Goal: Use online tool/utility: Utilize a website feature to perform a specific function

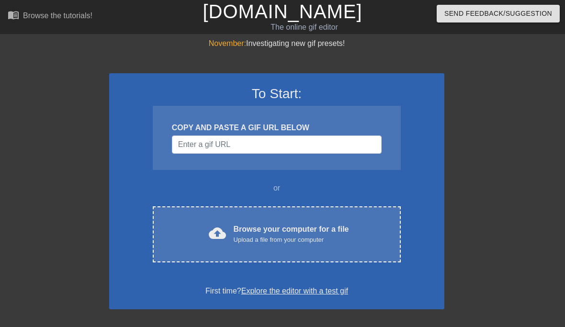
click at [175, 216] on div "cloud_upload Browse your computer for a file Upload a file from your computer C…" at bounding box center [277, 235] width 248 height 56
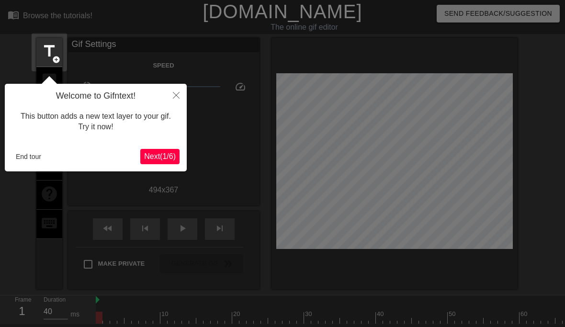
scroll to position [23, 0]
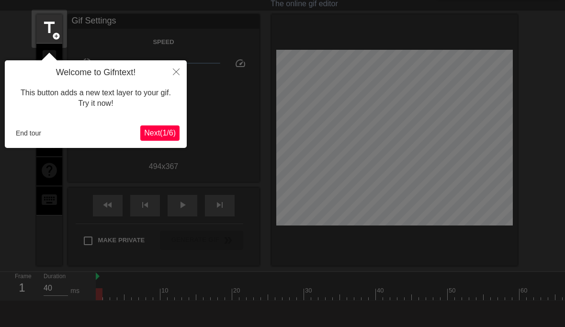
click at [171, 75] on button "Close" at bounding box center [176, 71] width 21 height 22
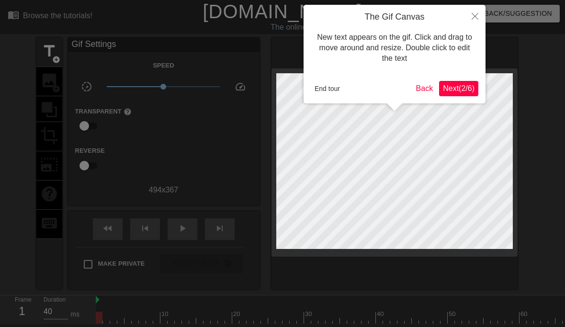
click at [476, 13] on icon "Close" at bounding box center [475, 16] width 7 height 7
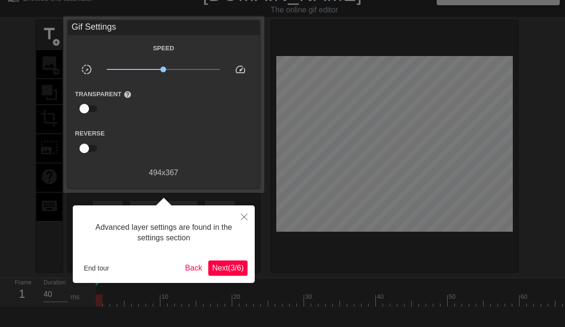
scroll to position [23, 0]
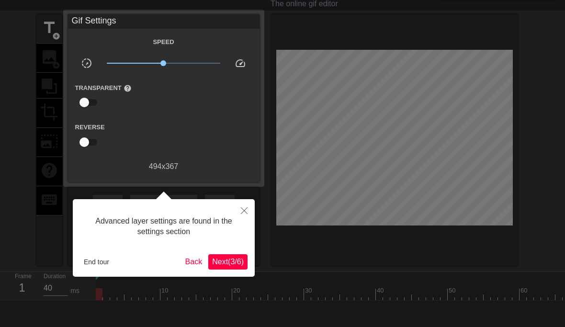
click at [237, 215] on button "Close" at bounding box center [244, 210] width 21 height 22
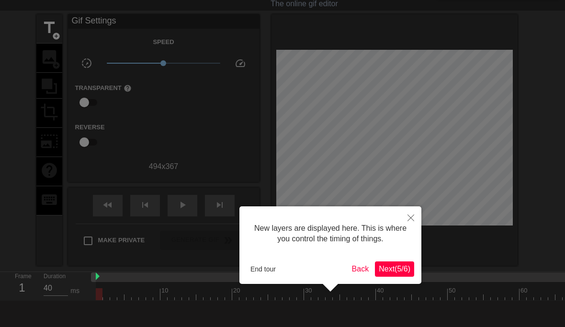
scroll to position [8, 0]
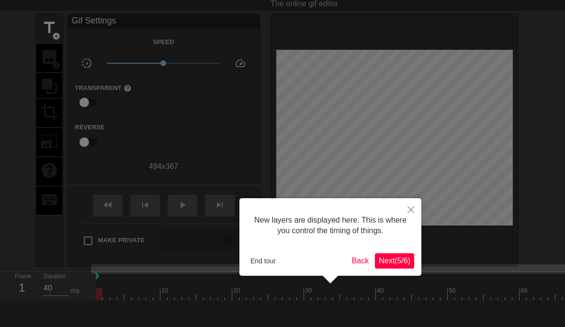
click at [414, 204] on button "Close" at bounding box center [411, 209] width 21 height 22
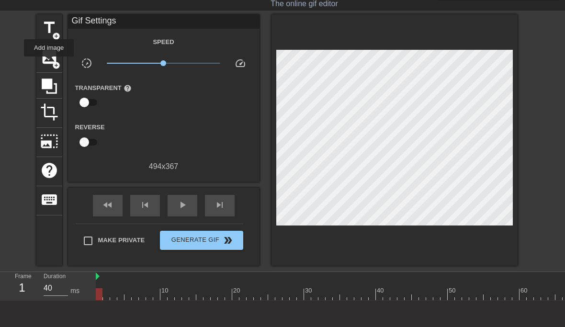
click at [49, 63] on span "image" at bounding box center [49, 57] width 18 height 18
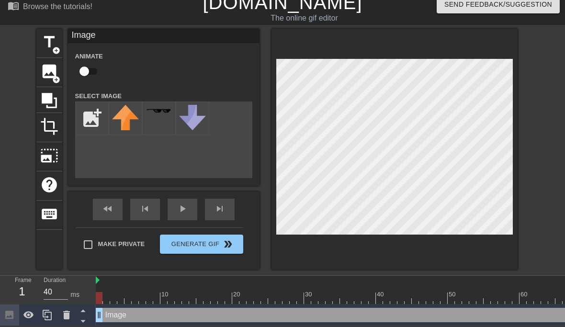
scroll to position [0, 0]
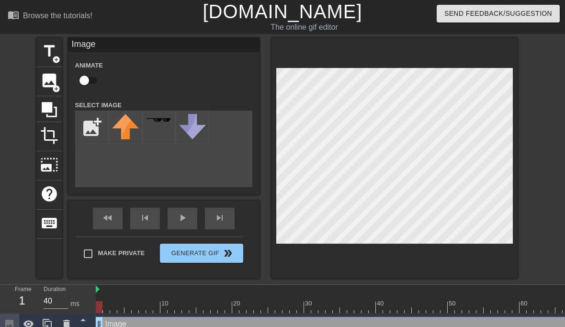
click at [91, 122] on input "file" at bounding box center [92, 127] width 33 height 33
type input "C:\fakepath\Untitled264_20250810192335.png"
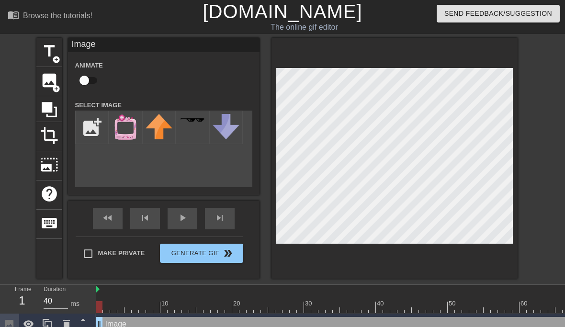
click at [67, 318] on div at bounding box center [66, 324] width 19 height 21
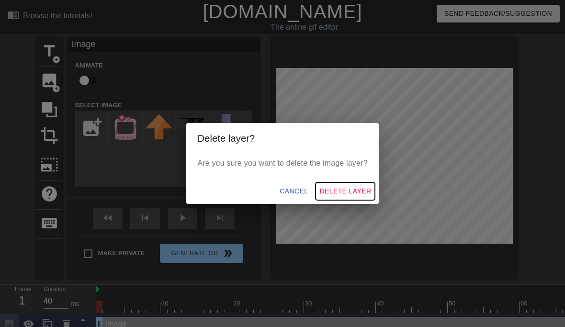
click at [363, 196] on span "Delete Layer" at bounding box center [346, 191] width 52 height 12
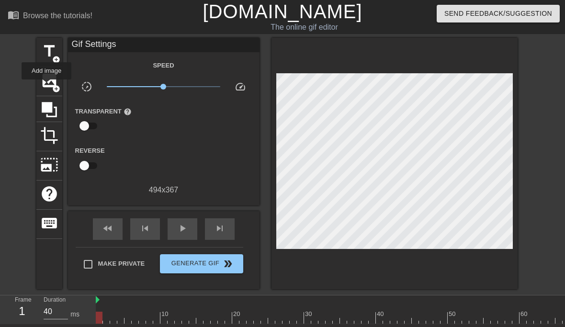
click at [47, 86] on span "image" at bounding box center [49, 80] width 18 height 18
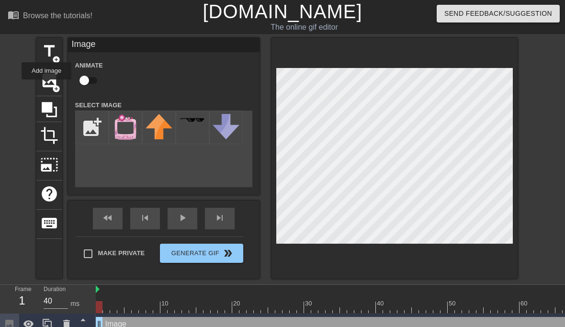
click at [116, 122] on img at bounding box center [125, 127] width 27 height 27
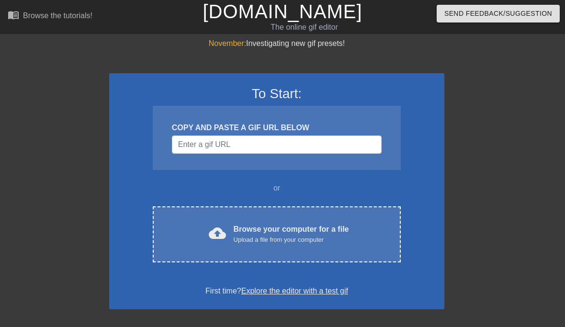
click at [227, 226] on div "cloud_upload Browse your computer for a file Upload a file from your computer" at bounding box center [277, 235] width 208 height 22
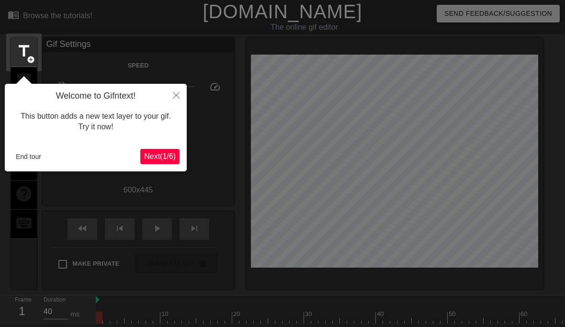
scroll to position [23, 0]
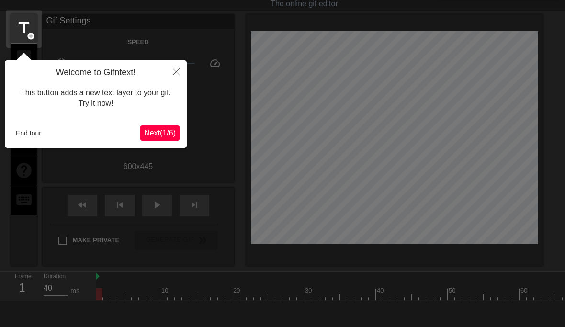
click at [183, 73] on button "Close" at bounding box center [176, 71] width 21 height 22
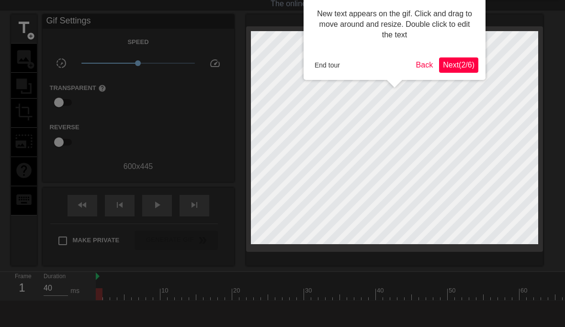
scroll to position [0, 0]
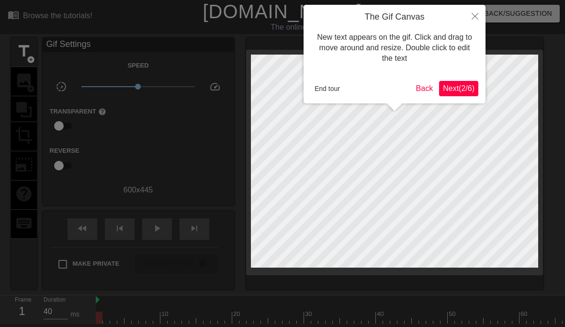
click at [329, 89] on button "End tour" at bounding box center [327, 88] width 33 height 14
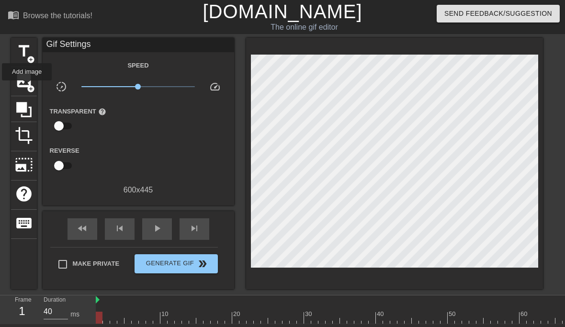
click at [27, 87] on span "add_circle" at bounding box center [31, 89] width 8 height 8
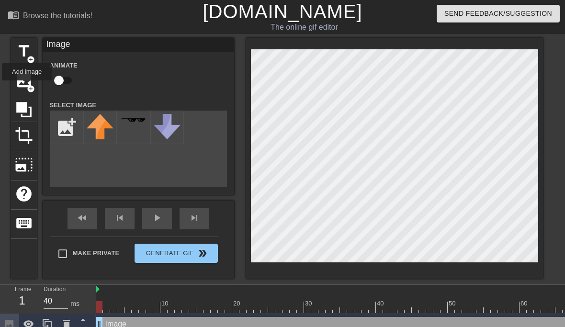
click at [68, 125] on input "file" at bounding box center [66, 127] width 33 height 33
type input "C:\fakepath\Untitled264_20250810192335.png"
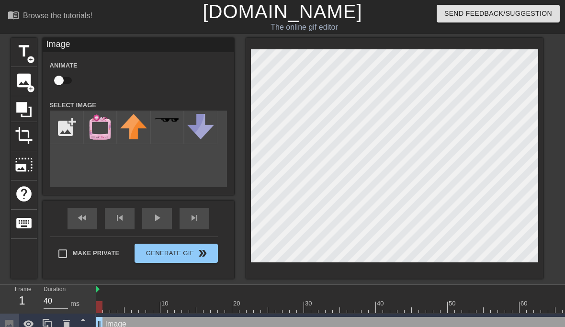
click at [98, 125] on img at bounding box center [100, 127] width 27 height 27
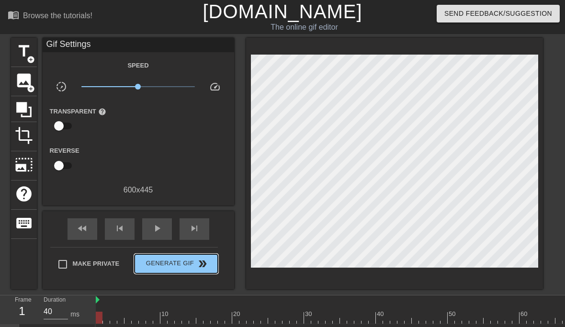
click at [149, 255] on button "Generate Gif double_arrow" at bounding box center [176, 263] width 83 height 19
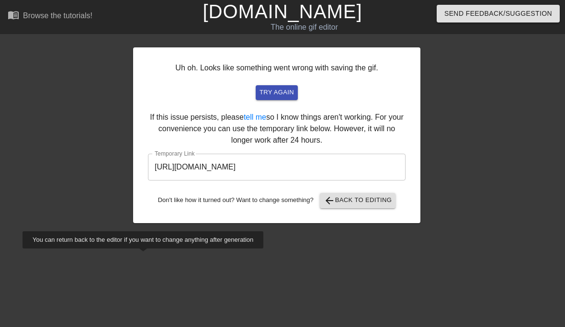
click at [169, 160] on input "https://www.gifntext.com/temp_generations/VfkFAk2E.gif" at bounding box center [277, 167] width 258 height 27
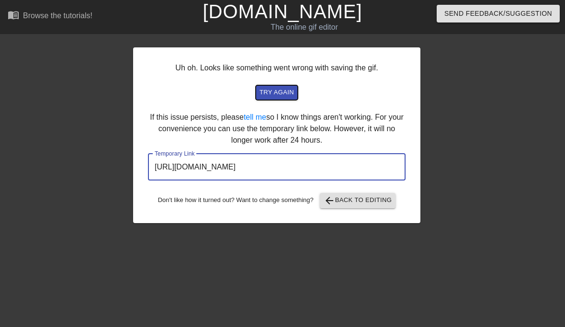
click at [272, 93] on span "try again" at bounding box center [277, 92] width 34 height 11
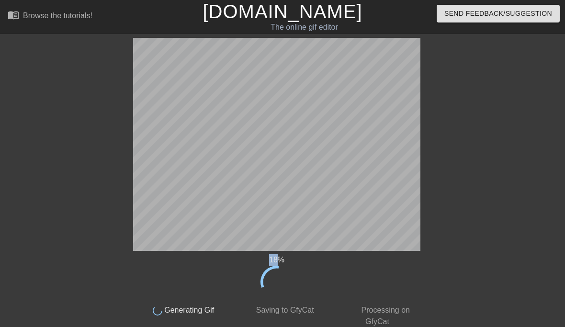
click at [469, 81] on div "18 % done Generating Gif done Saving to GfyCat done Processing on GfyCat title …" at bounding box center [282, 183] width 565 height 290
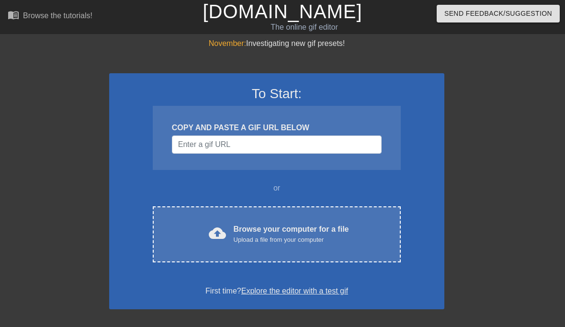
click at [180, 234] on div "cloud_upload Browse your computer for a file Upload a file from your computer" at bounding box center [277, 235] width 208 height 22
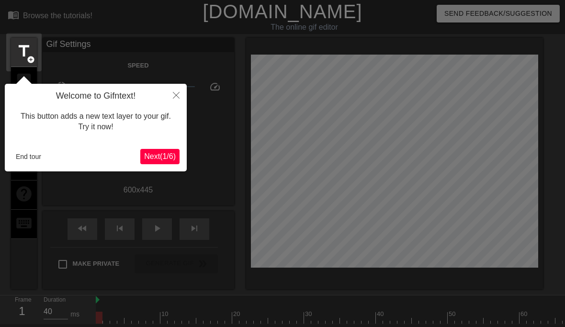
scroll to position [23, 0]
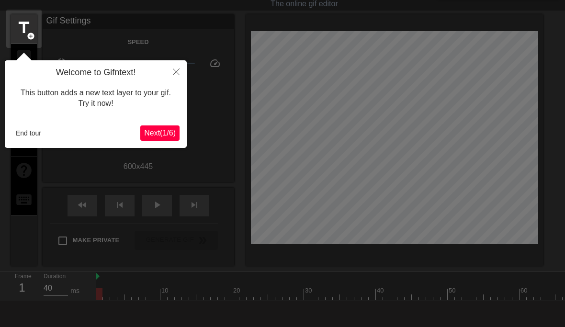
click at [24, 139] on button "End tour" at bounding box center [28, 133] width 33 height 14
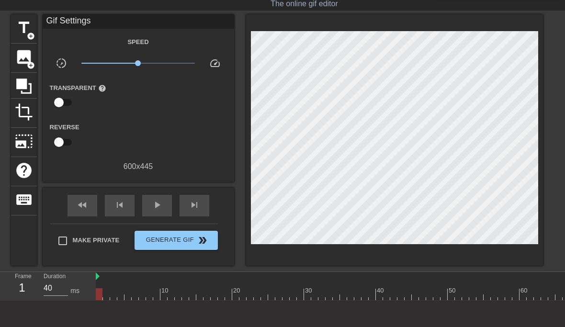
click at [21, 59] on span "image" at bounding box center [24, 57] width 18 height 18
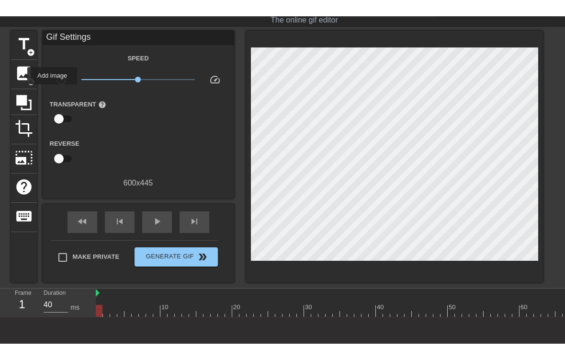
scroll to position [0, 0]
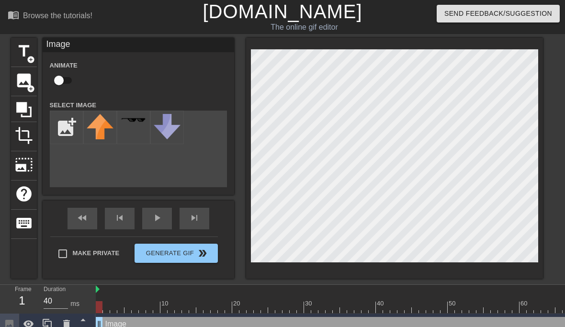
click at [63, 120] on input "file" at bounding box center [66, 127] width 33 height 33
type input "C:\fakepath\Untitled264_20250810192335.png"
click at [93, 121] on img at bounding box center [100, 127] width 27 height 27
click at [95, 273] on div "Make Private Generate Gif double_arrow" at bounding box center [134, 256] width 168 height 38
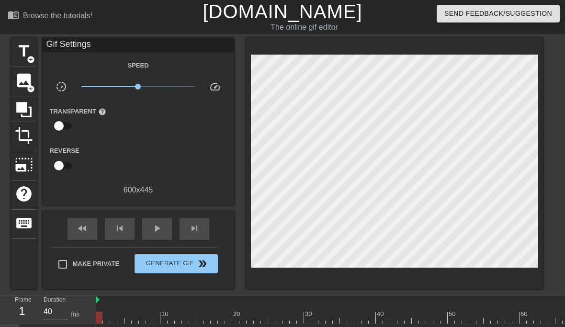
click at [93, 263] on span "Make Private" at bounding box center [96, 264] width 47 height 10
click at [73, 263] on input "Make Private" at bounding box center [63, 264] width 20 height 20
checkbox input "true"
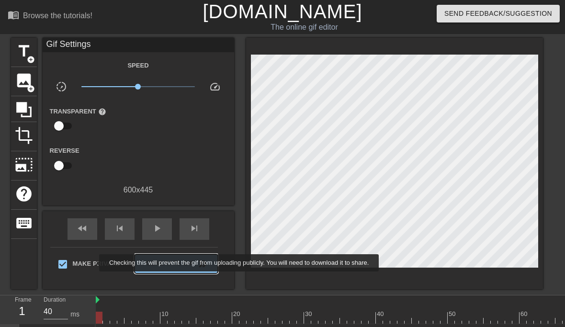
click at [149, 271] on button "Generate Gif double_arrow" at bounding box center [176, 263] width 83 height 19
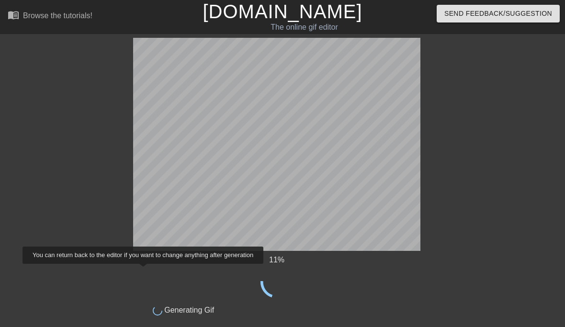
click at [300, 267] on div "11 %" at bounding box center [276, 276] width 287 height 44
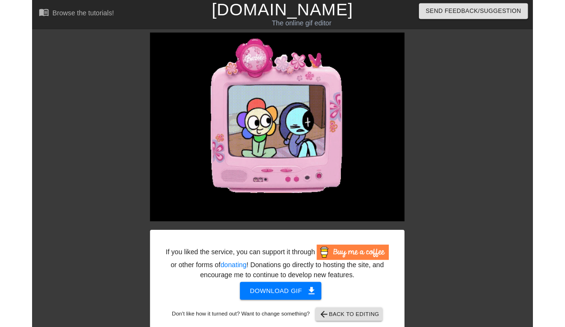
scroll to position [25, 0]
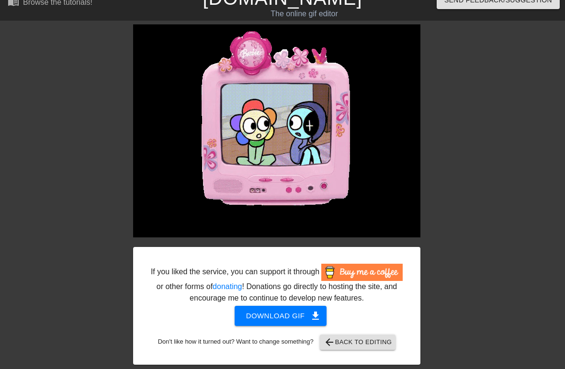
click at [209, 125] on img at bounding box center [276, 130] width 287 height 213
click at [196, 119] on img at bounding box center [276, 130] width 287 height 213
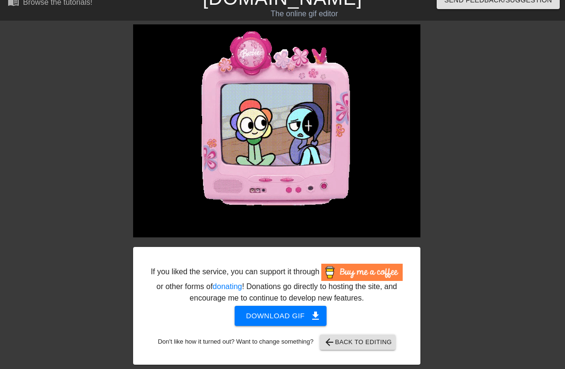
click at [225, 134] on img at bounding box center [276, 130] width 287 height 213
click at [217, 137] on img at bounding box center [276, 130] width 287 height 213
click at [219, 143] on img at bounding box center [276, 130] width 287 height 213
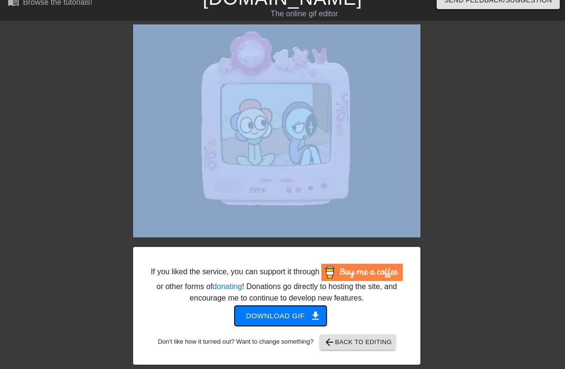
click at [253, 315] on span "Download gif get_app" at bounding box center [280, 316] width 69 height 12
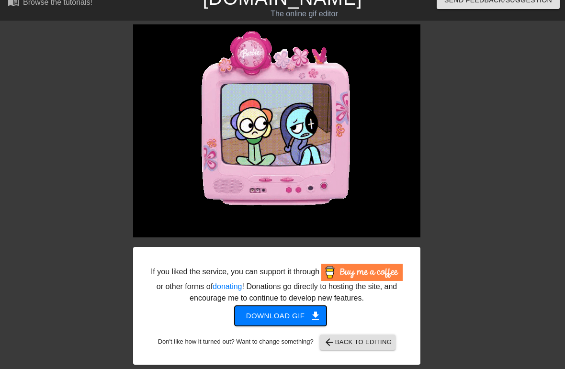
click at [255, 320] on span "Download gif get_app" at bounding box center [280, 316] width 69 height 12
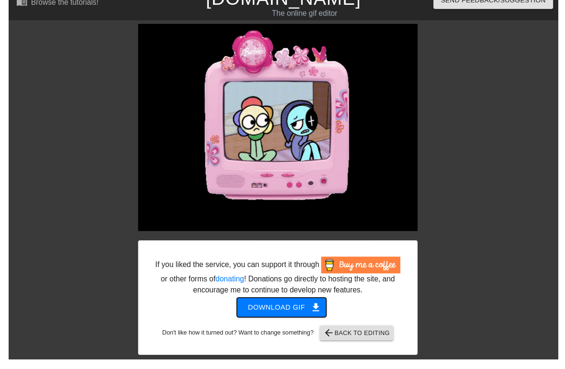
scroll to position [0, 0]
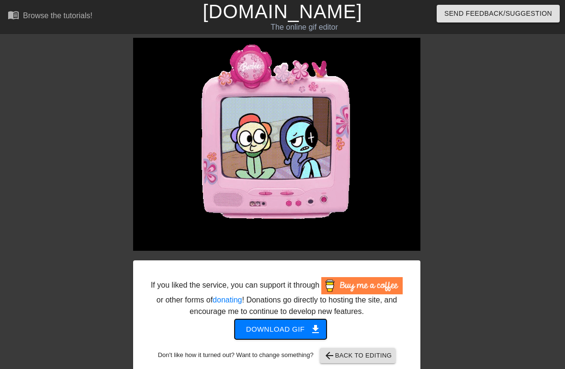
click at [271, 327] on span "Download gif get_app" at bounding box center [280, 329] width 69 height 12
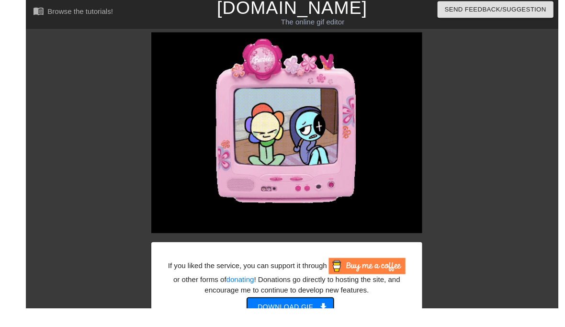
scroll to position [35, 0]
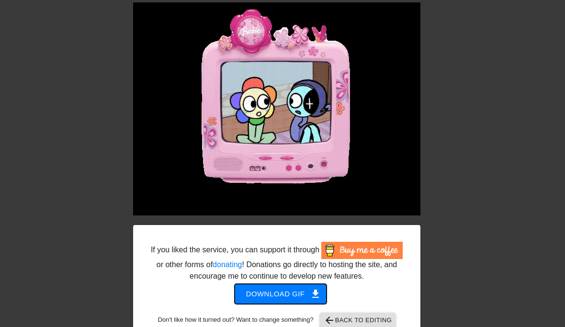
click at [276, 298] on button "Download gif get_app" at bounding box center [281, 294] width 92 height 20
click at [274, 300] on span "Download gif get_app" at bounding box center [280, 294] width 69 height 12
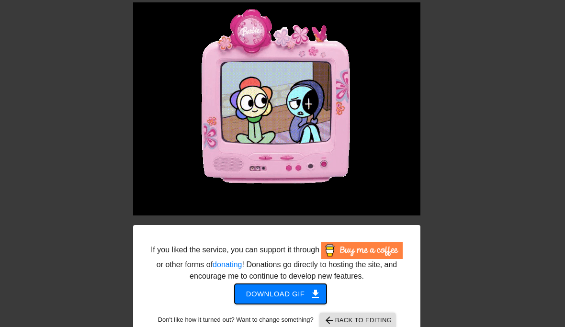
click at [274, 300] on span "Download gif get_app" at bounding box center [280, 294] width 69 height 12
click at [270, 300] on span "Download gif get_app" at bounding box center [280, 294] width 69 height 12
click at [269, 300] on span "Download gif get_app" at bounding box center [280, 294] width 69 height 12
click at [267, 300] on span "Download gif get_app" at bounding box center [280, 294] width 69 height 12
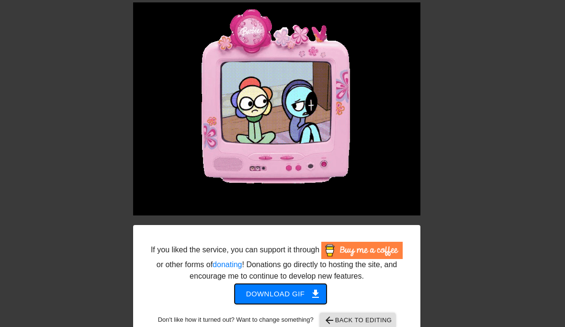
click at [270, 300] on span "Download gif get_app" at bounding box center [280, 294] width 69 height 12
click at [272, 304] on button "Download gif get_app" at bounding box center [281, 294] width 92 height 20
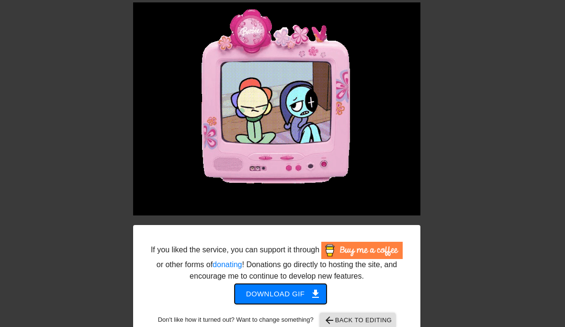
click at [270, 304] on button "Download gif get_app" at bounding box center [281, 294] width 92 height 20
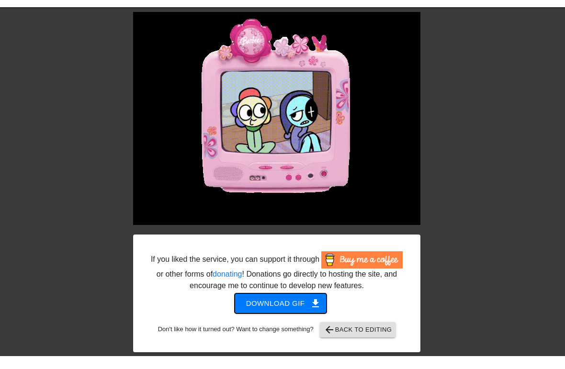
scroll to position [25, 0]
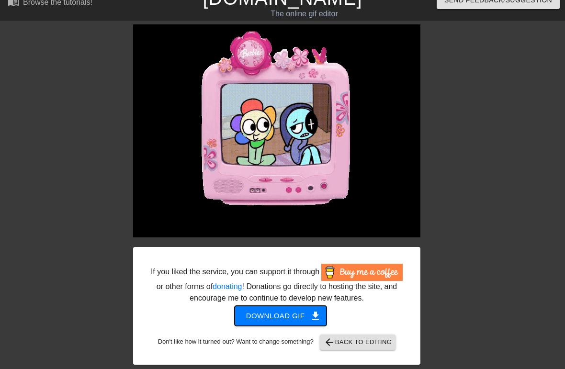
click at [283, 313] on span "Download gif get_app" at bounding box center [280, 316] width 69 height 12
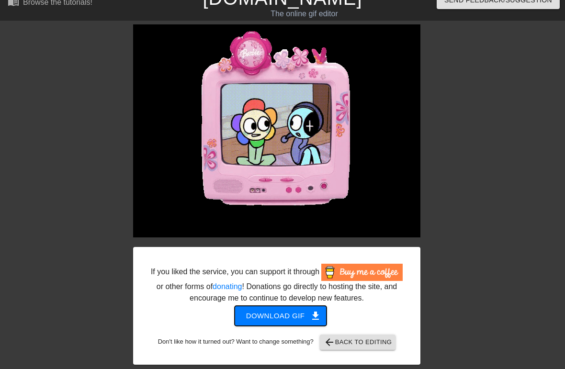
click at [284, 316] on span "Download gif get_app" at bounding box center [280, 316] width 69 height 12
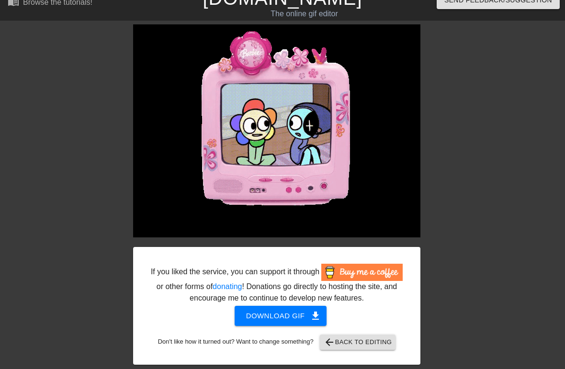
click at [507, 72] on div "If you liked the service, you can support it through or other forms of donating…" at bounding box center [282, 194] width 565 height 341
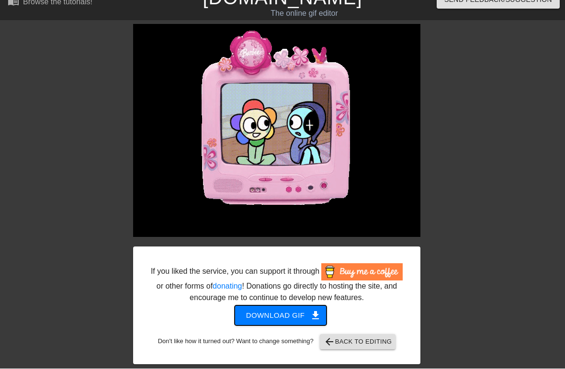
click at [270, 315] on span "Download gif get_app" at bounding box center [280, 316] width 69 height 12
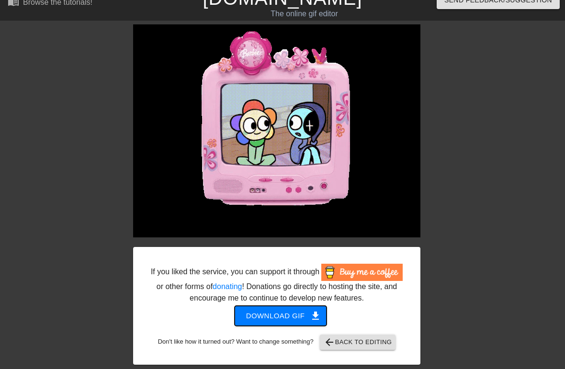
click at [265, 314] on span "Download gif get_app" at bounding box center [280, 316] width 69 height 12
click at [261, 314] on span "Download gif get_app" at bounding box center [280, 316] width 69 height 12
click at [259, 314] on span "Download gif get_app" at bounding box center [280, 316] width 69 height 12
click at [259, 313] on span "Download gif get_app" at bounding box center [280, 316] width 69 height 12
click at [254, 312] on span "Download gif get_app" at bounding box center [280, 316] width 69 height 12
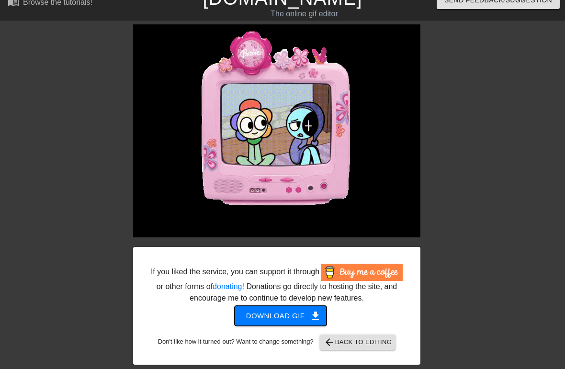
click at [253, 313] on span "Download gif get_app" at bounding box center [280, 316] width 69 height 12
click at [255, 311] on span "Download gif get_app" at bounding box center [280, 316] width 69 height 12
click at [290, 315] on span "Download gif get_app" at bounding box center [280, 316] width 69 height 12
click at [289, 319] on span "Download gif get_app" at bounding box center [280, 316] width 69 height 12
click at [288, 320] on span "Download gif get_app" at bounding box center [280, 316] width 69 height 12
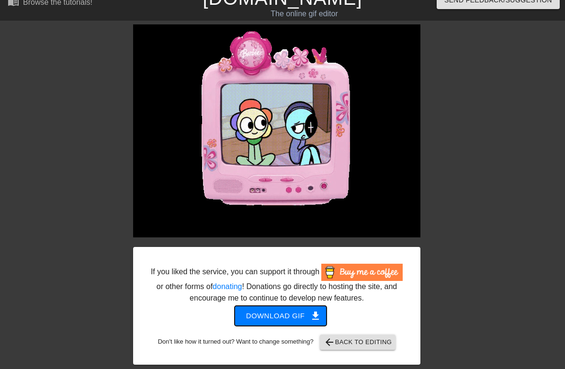
click at [287, 319] on span "Download gif get_app" at bounding box center [280, 316] width 69 height 12
click at [288, 320] on span "Download gif get_app" at bounding box center [280, 316] width 69 height 12
click at [288, 319] on span "Download gif get_app" at bounding box center [280, 316] width 69 height 12
click at [288, 320] on span "Download gif get_app" at bounding box center [280, 316] width 69 height 12
click at [287, 318] on span "Download gif get_app" at bounding box center [280, 316] width 69 height 12
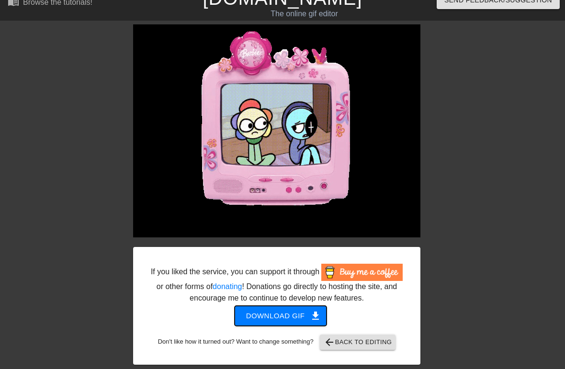
click at [287, 321] on span "Download gif get_app" at bounding box center [280, 316] width 69 height 12
click at [286, 320] on span "Download gif get_app" at bounding box center [280, 316] width 69 height 12
click at [287, 320] on span "Download gif get_app" at bounding box center [280, 316] width 69 height 12
click at [281, 322] on span "Download gif get_app" at bounding box center [280, 316] width 69 height 12
click at [285, 317] on span "Download gif get_app" at bounding box center [280, 316] width 69 height 12
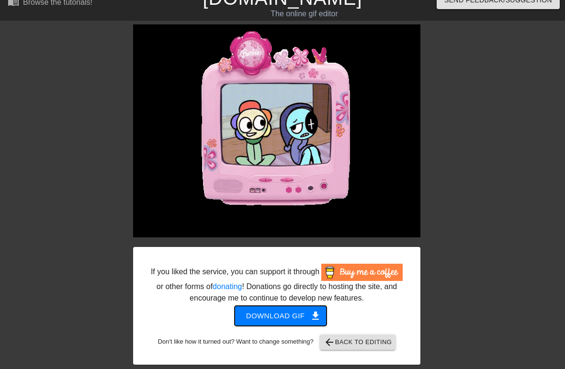
click at [288, 319] on span "Download gif get_app" at bounding box center [280, 316] width 69 height 12
click at [292, 323] on button "Download gif get_app" at bounding box center [281, 316] width 92 height 20
click at [290, 320] on span "Download gif get_app" at bounding box center [280, 316] width 69 height 12
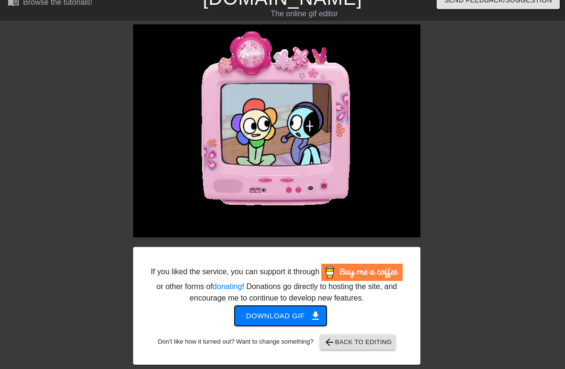
click at [288, 317] on span "Download gif get_app" at bounding box center [280, 316] width 69 height 12
click at [287, 316] on span "Download gif get_app" at bounding box center [280, 316] width 69 height 12
click at [284, 314] on span "Download gif get_app" at bounding box center [280, 316] width 69 height 12
click at [284, 313] on span "Download gif get_app" at bounding box center [280, 316] width 69 height 12
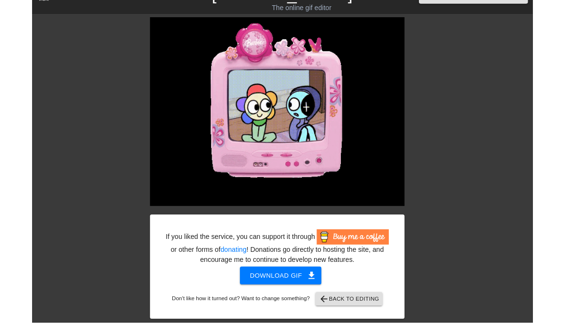
scroll to position [30, 0]
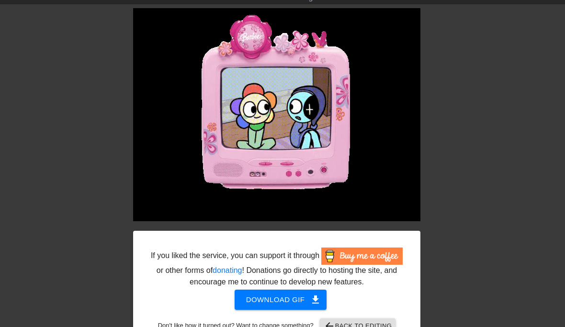
click at [276, 276] on div "If you liked the service, you can support it through or other forms of donating…" at bounding box center [277, 268] width 254 height 40
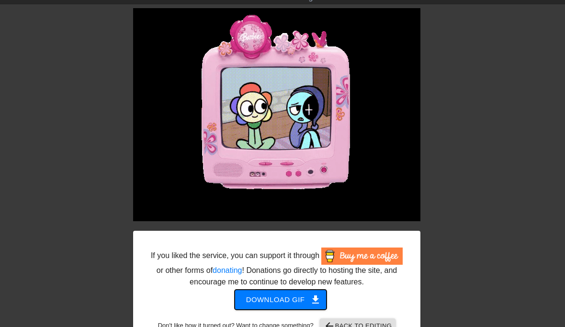
click at [283, 302] on button "Download gif get_app" at bounding box center [281, 300] width 92 height 20
click at [281, 302] on button "Download gif get_app" at bounding box center [281, 300] width 92 height 20
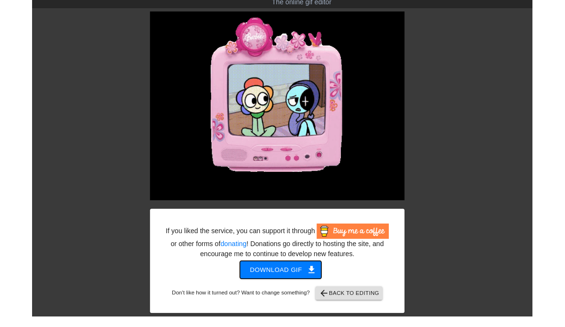
scroll to position [25, 0]
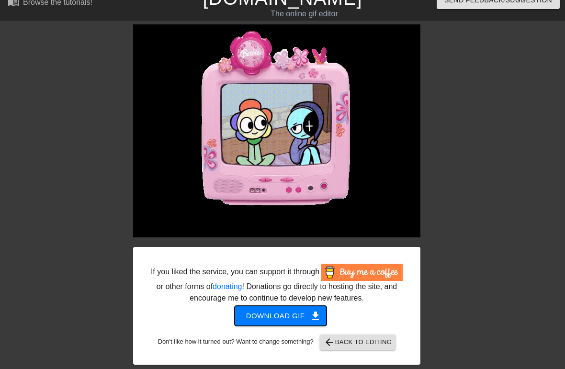
click at [300, 314] on span "Download gif get_app" at bounding box center [280, 316] width 69 height 12
click at [305, 317] on span "Download gif get_app" at bounding box center [280, 316] width 69 height 12
click at [306, 313] on span "Download gif get_app" at bounding box center [280, 316] width 69 height 12
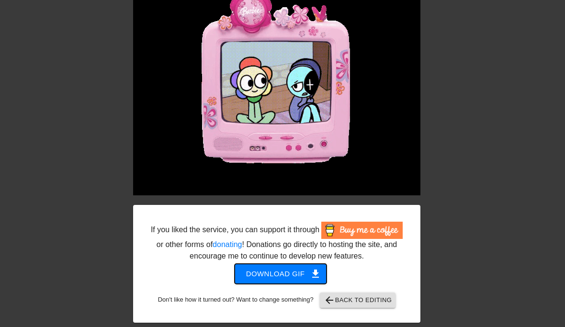
scroll to position [62, 0]
click at [303, 280] on span "Download gif get_app" at bounding box center [280, 274] width 69 height 12
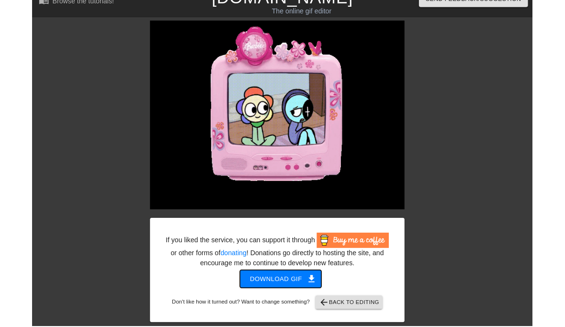
scroll to position [26, 0]
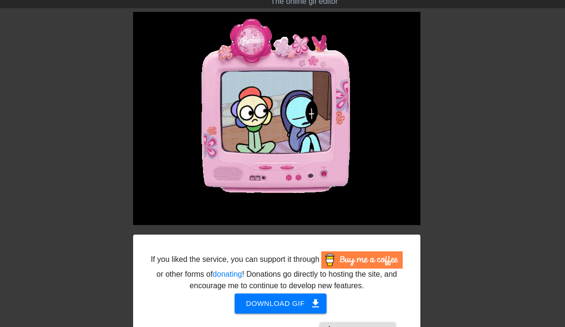
click at [308, 292] on div "If you liked the service, you can support it through or other forms of donating…" at bounding box center [277, 272] width 254 height 40
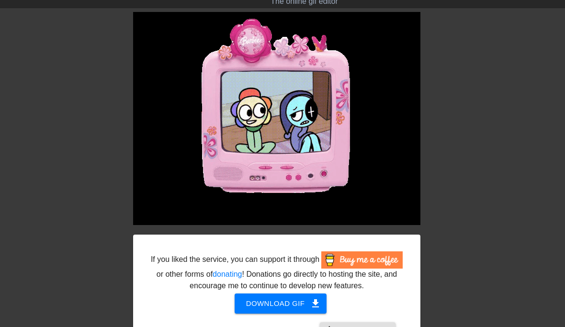
click at [309, 308] on button "Download gif get_app" at bounding box center [281, 304] width 92 height 20
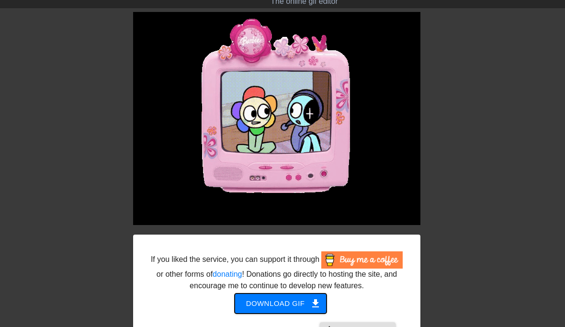
click at [311, 310] on span "get_app" at bounding box center [315, 303] width 11 height 11
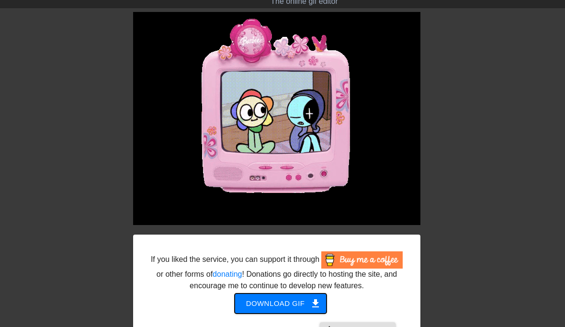
click at [316, 310] on span "get_app" at bounding box center [315, 303] width 11 height 11
click at [300, 310] on span "Download gif get_app" at bounding box center [280, 304] width 69 height 12
click at [281, 305] on button "Download gif get_app" at bounding box center [281, 304] width 92 height 20
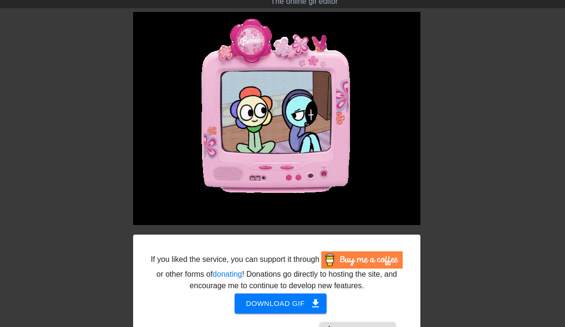
click at [485, 152] on div "If you liked the service, you can support it through or other forms of donating…" at bounding box center [282, 182] width 565 height 341
click at [55, 170] on div "If you liked the service, you can support it through or other forms of donating…" at bounding box center [282, 182] width 565 height 341
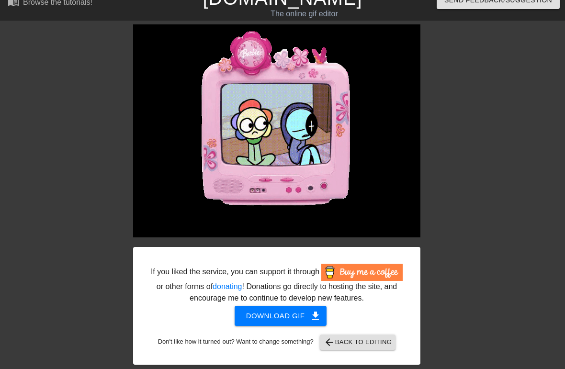
scroll to position [14, 0]
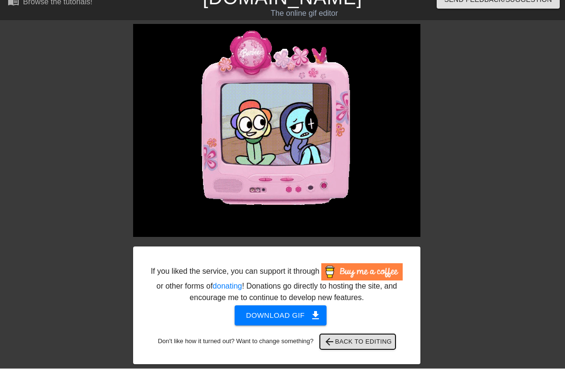
click at [335, 327] on span "arrow_back" at bounding box center [329, 342] width 11 height 11
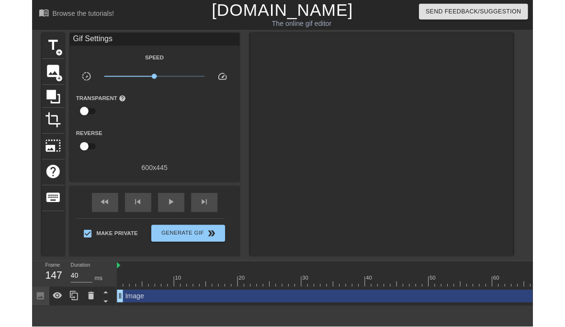
scroll to position [0, 0]
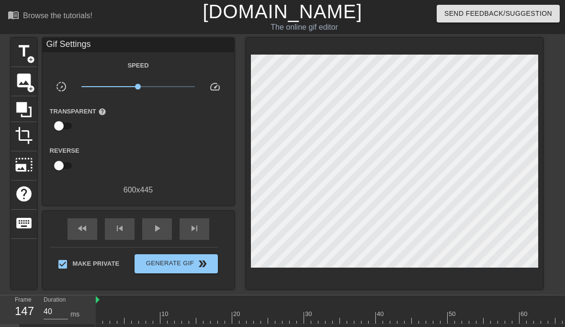
click at [148, 229] on div "play_arrow" at bounding box center [157, 229] width 30 height 22
type input "40"
click at [149, 262] on span "Generate Gif double_arrow" at bounding box center [175, 263] width 75 height 11
